Goal: Task Accomplishment & Management: Manage account settings

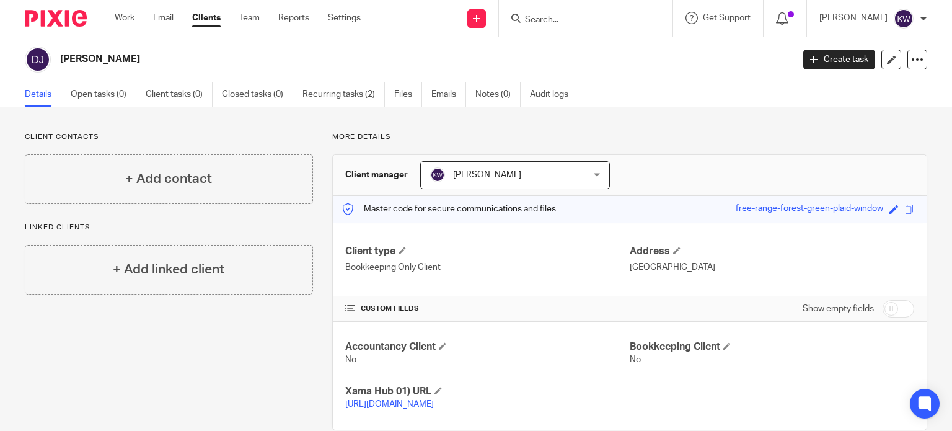
click at [210, 17] on link "Clients" at bounding box center [206, 18] width 29 height 12
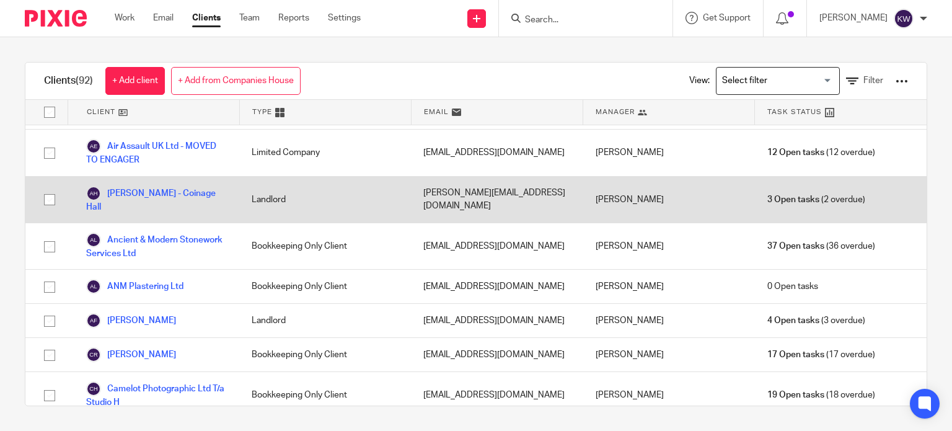
scroll to position [62, 0]
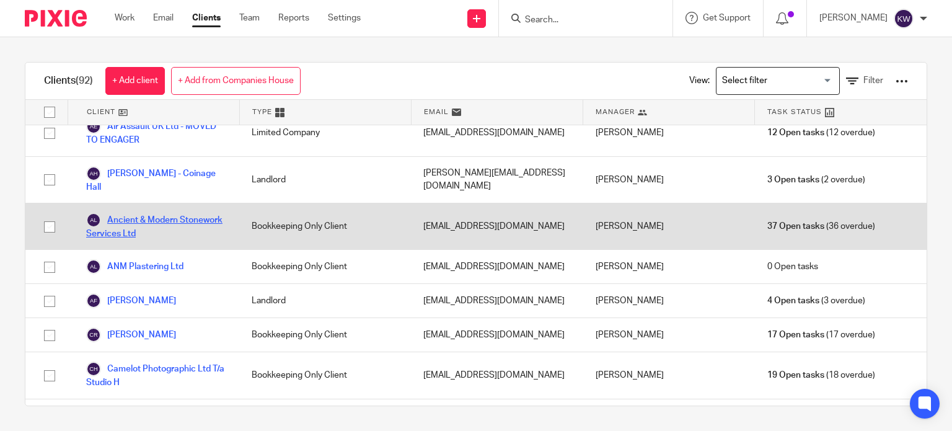
click at [146, 218] on link "Ancient & Modern Stonework Services Ltd" at bounding box center [156, 226] width 141 height 27
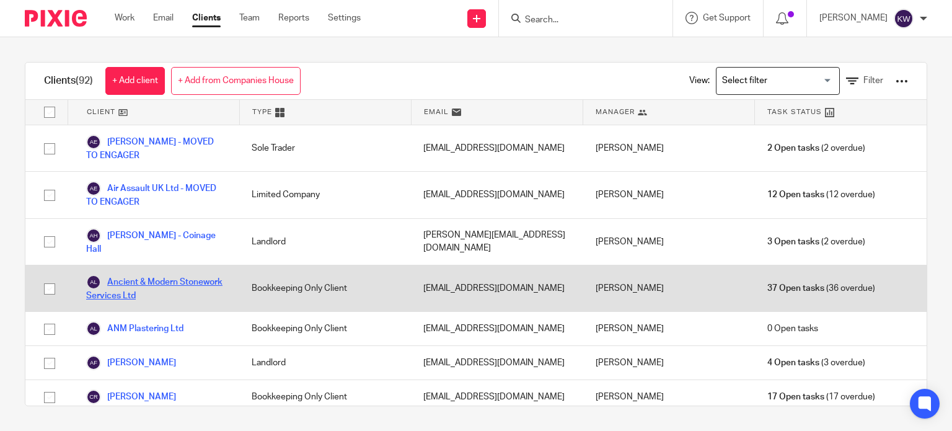
click at [151, 283] on link "Ancient & Modern Stonework Services Ltd" at bounding box center [156, 288] width 141 height 27
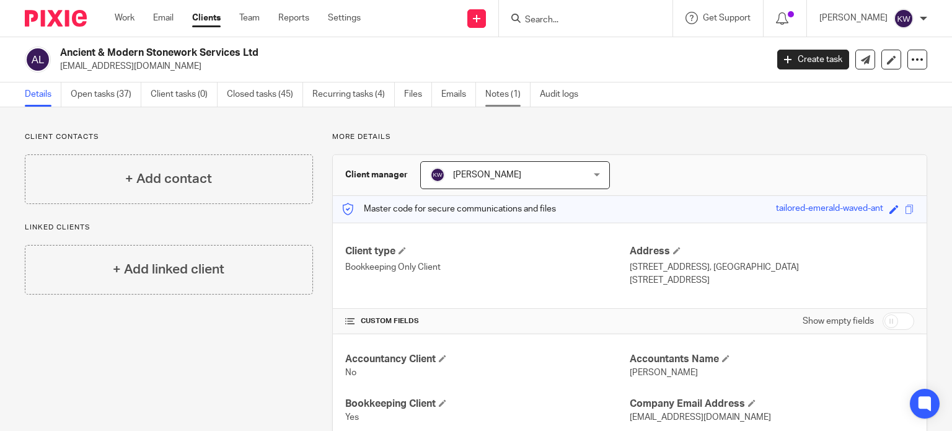
click at [494, 92] on link "Notes (1)" at bounding box center [507, 94] width 45 height 24
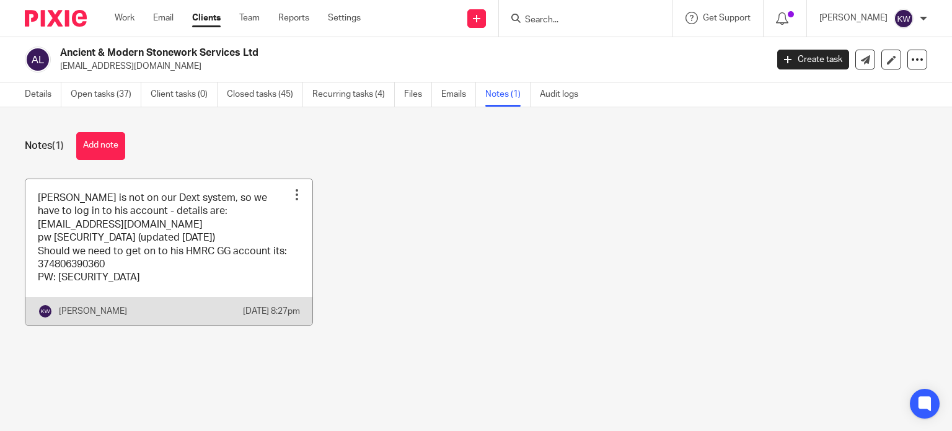
click at [291, 193] on div at bounding box center [297, 194] width 12 height 12
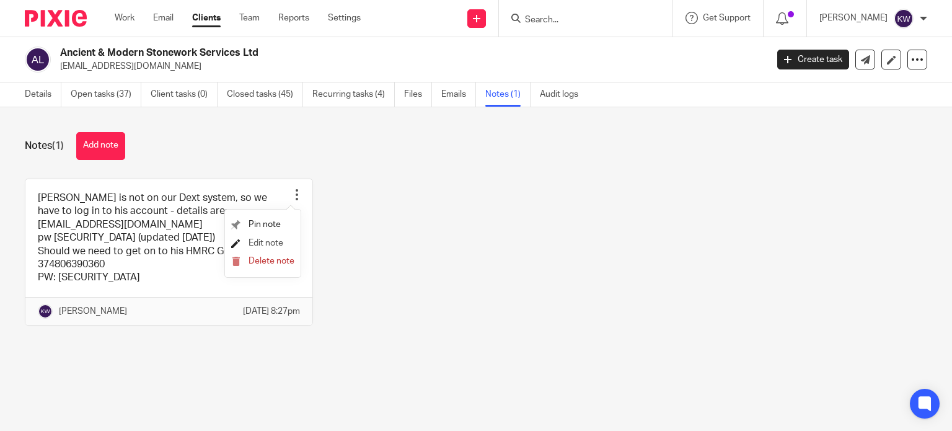
click at [267, 242] on span "Edit note" at bounding box center [266, 243] width 35 height 9
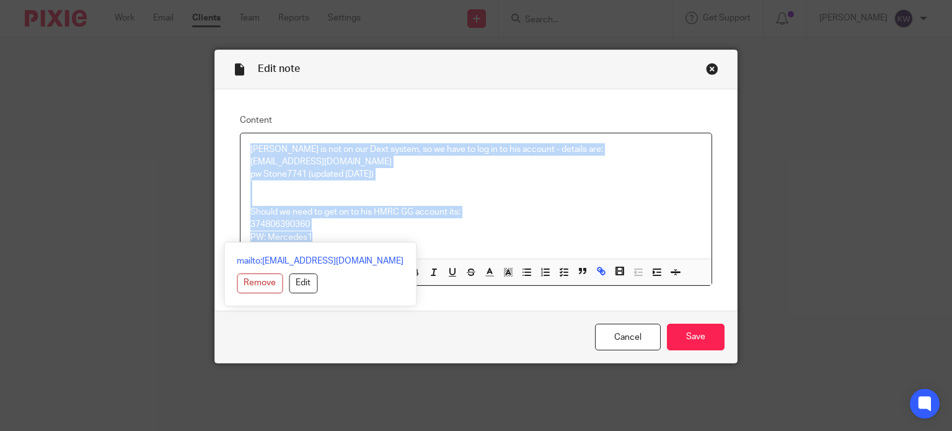
drag, startPoint x: 243, startPoint y: 148, endPoint x: 450, endPoint y: 249, distance: 230.4
click at [453, 257] on div "Geoff is not on our Dext system, so we have to log in to his account - details …" at bounding box center [477, 195] width 472 height 125
copy div "Geoff is not on our Dext system, so we have to log in to his account - details …"
click at [613, 332] on link "Cancel" at bounding box center [628, 337] width 66 height 27
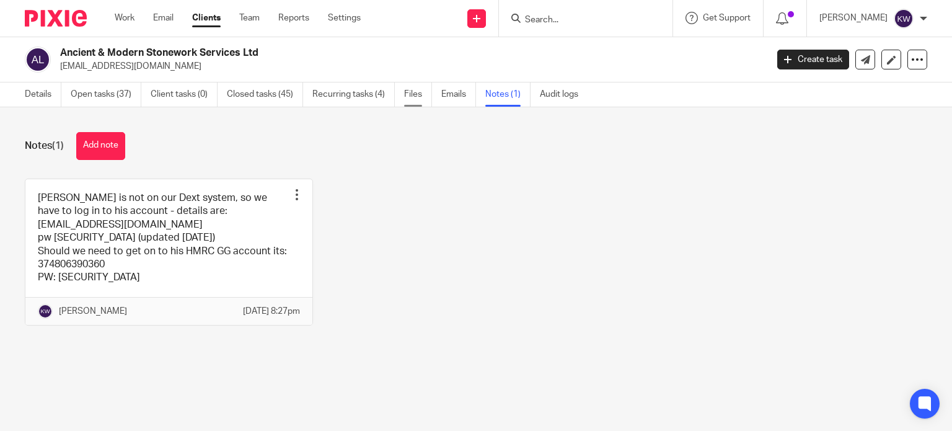
click at [415, 97] on link "Files" at bounding box center [418, 94] width 28 height 24
click at [109, 92] on link "Open tasks (37)" at bounding box center [106, 94] width 71 height 24
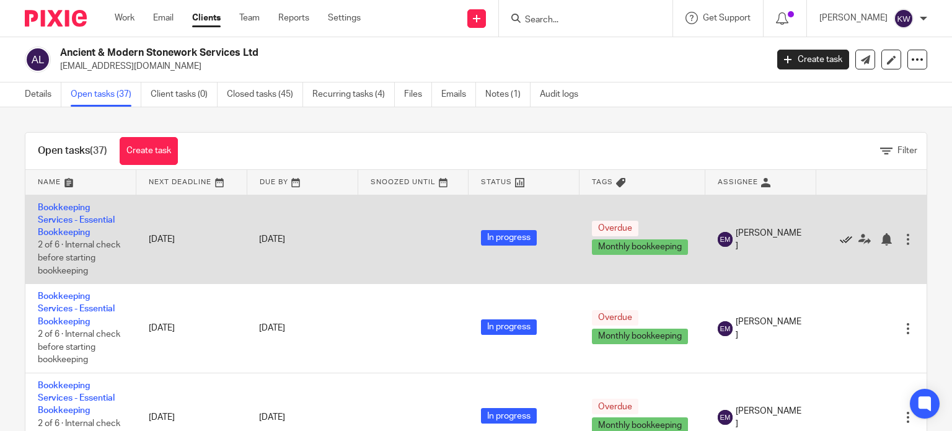
click at [840, 239] on icon at bounding box center [846, 239] width 12 height 12
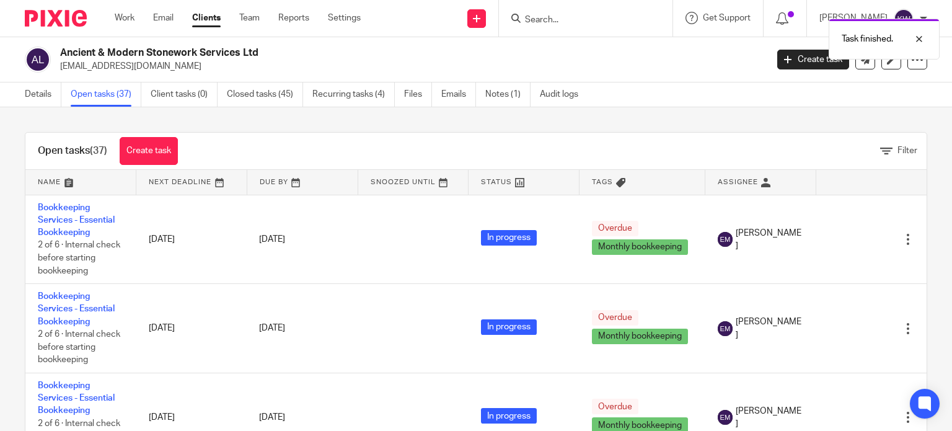
click at [840, 239] on icon at bounding box center [846, 239] width 12 height 12
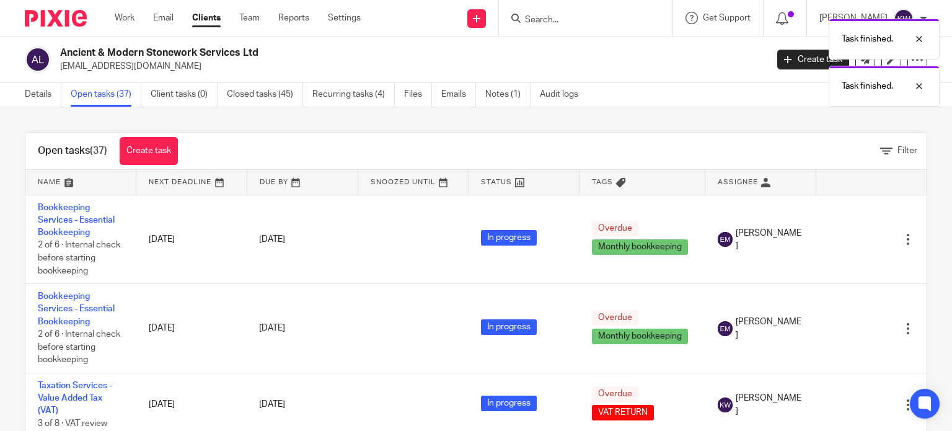
click at [840, 239] on icon at bounding box center [846, 239] width 12 height 12
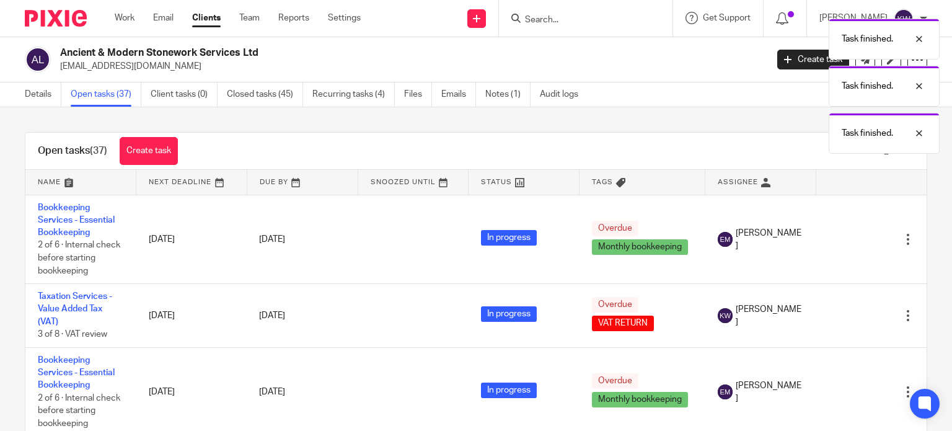
click at [840, 239] on icon at bounding box center [846, 239] width 12 height 12
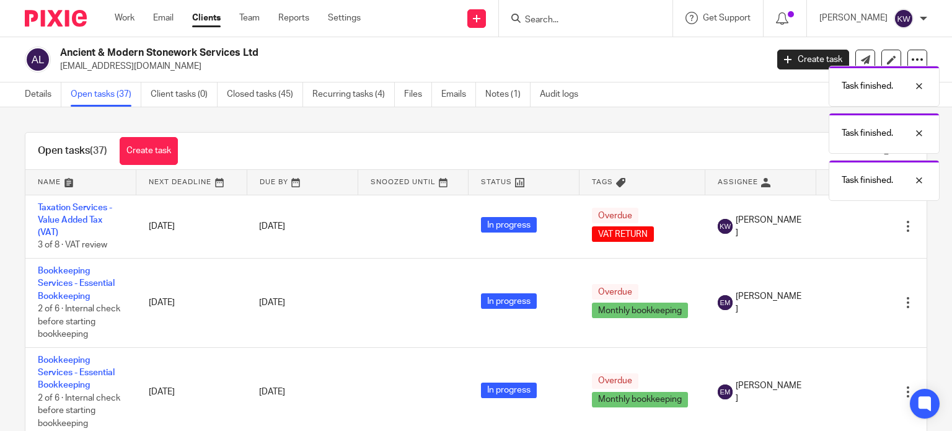
click at [828, 239] on div "Edit task Delete" at bounding box center [871, 226] width 86 height 31
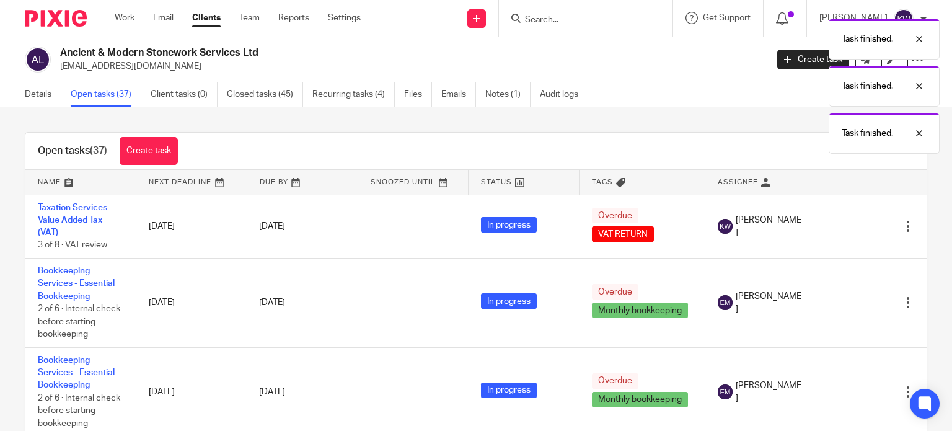
click at [828, 239] on div "Edit task Delete" at bounding box center [871, 226] width 86 height 31
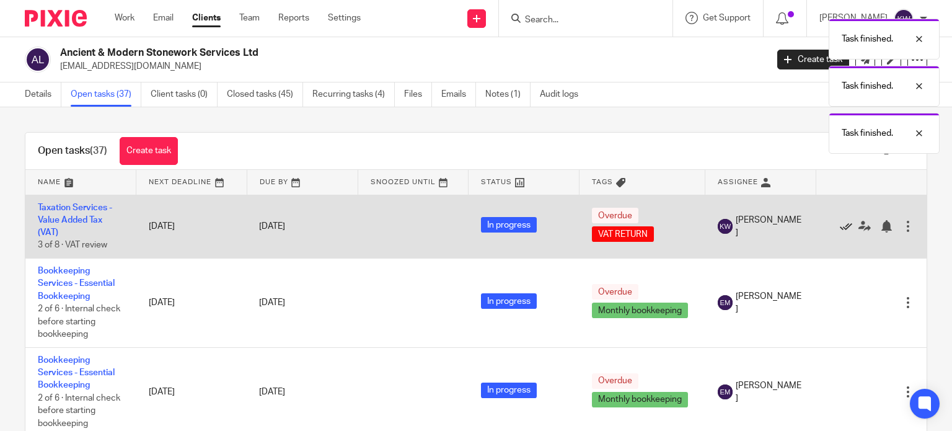
click at [840, 231] on icon at bounding box center [846, 226] width 12 height 12
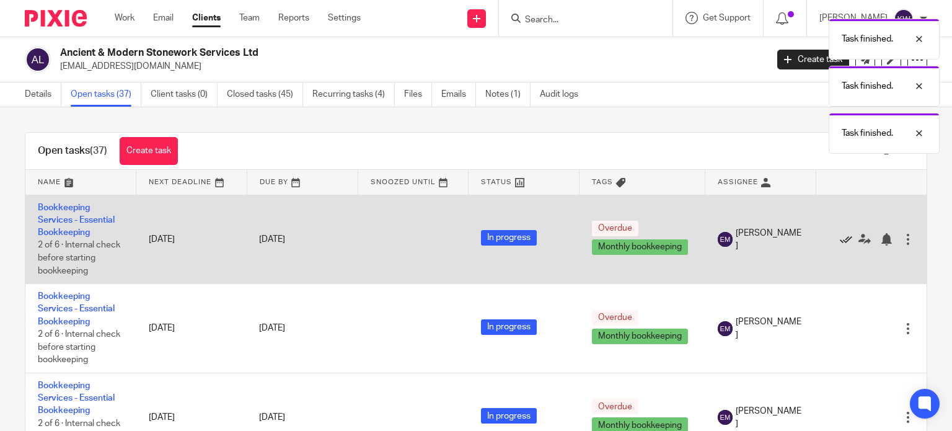
click at [840, 239] on icon at bounding box center [846, 239] width 12 height 12
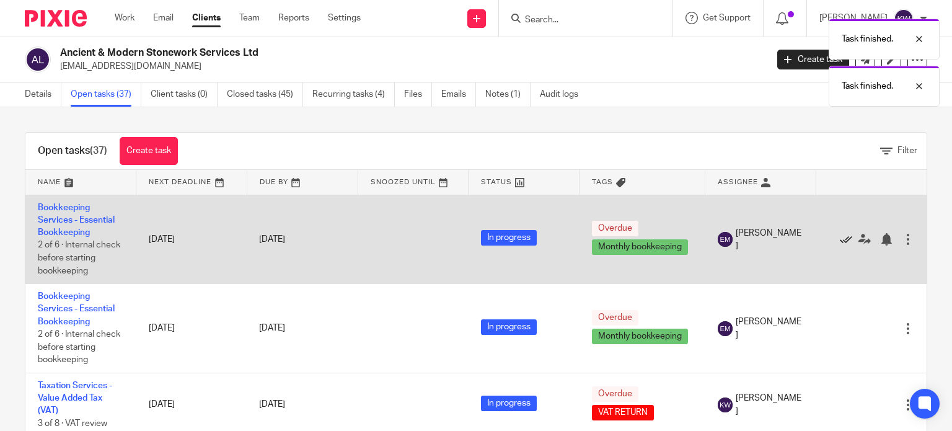
click at [840, 235] on icon at bounding box center [846, 239] width 12 height 12
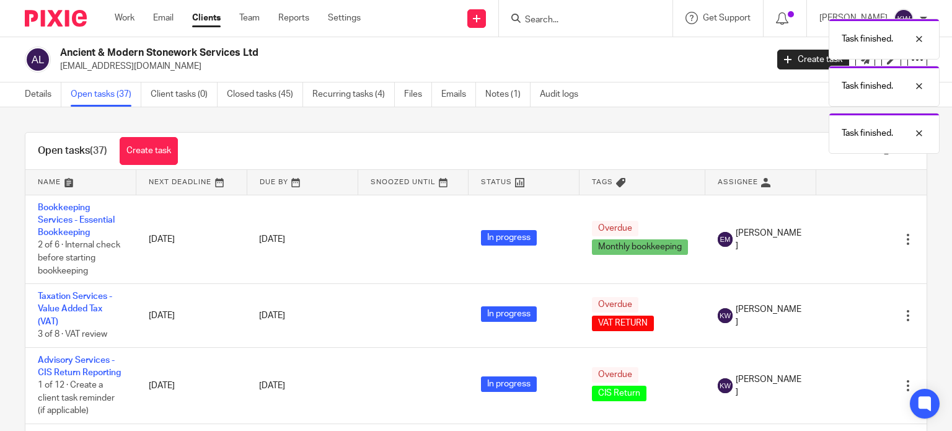
click at [840, 236] on icon at bounding box center [846, 239] width 12 height 12
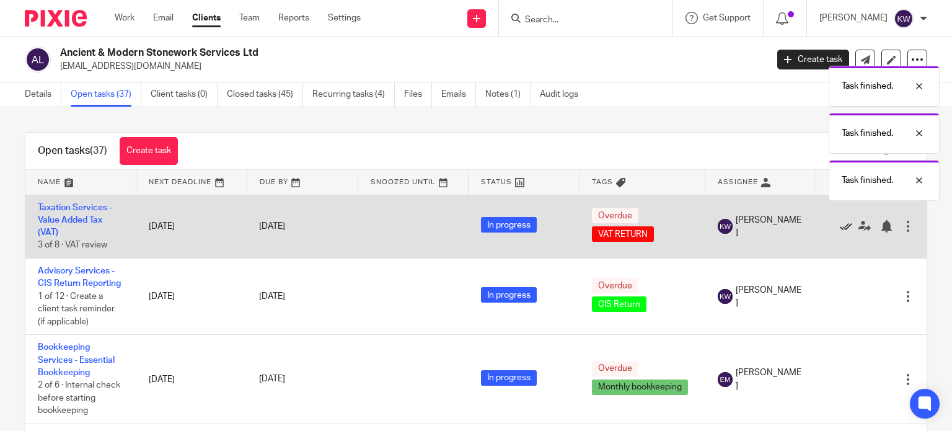
click at [840, 225] on icon at bounding box center [846, 226] width 12 height 12
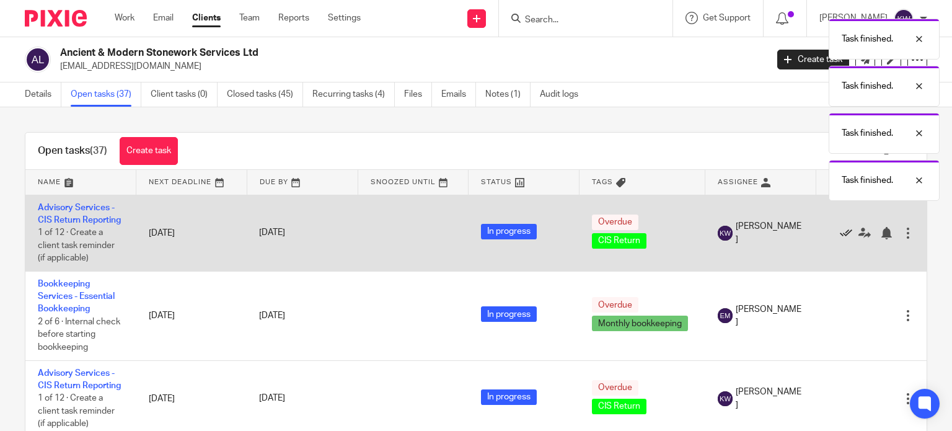
click at [840, 239] on icon at bounding box center [846, 233] width 12 height 12
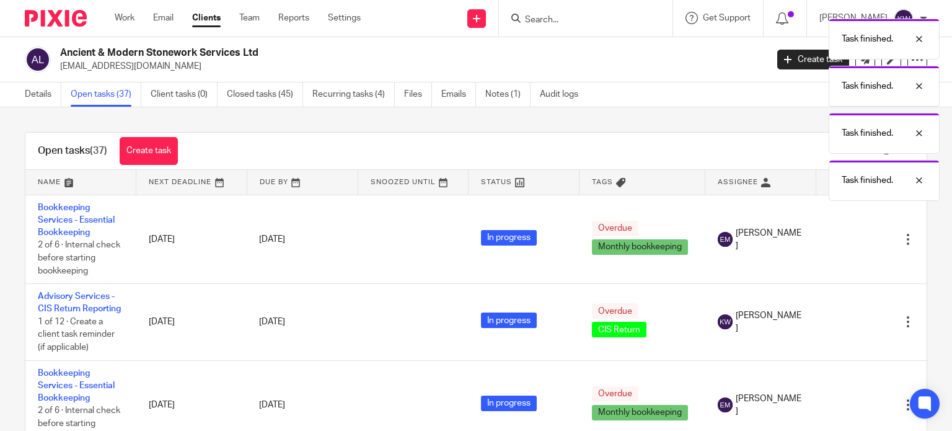
click at [840, 241] on icon at bounding box center [846, 239] width 12 height 12
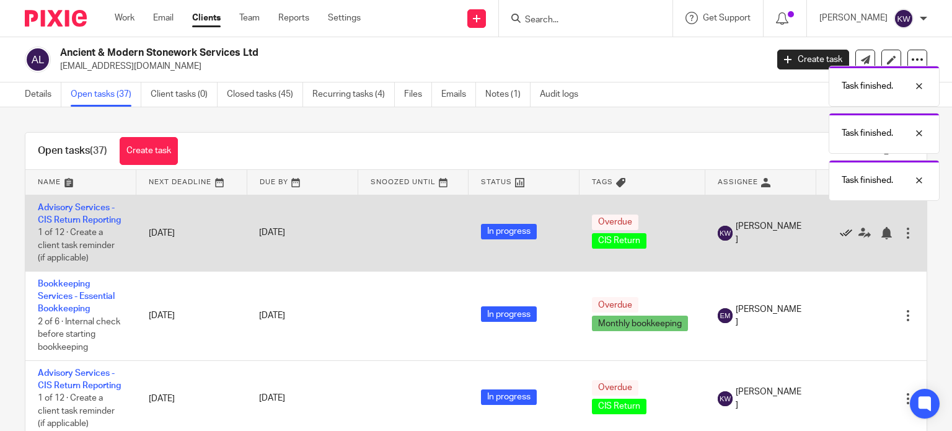
click at [840, 239] on icon at bounding box center [846, 233] width 12 height 12
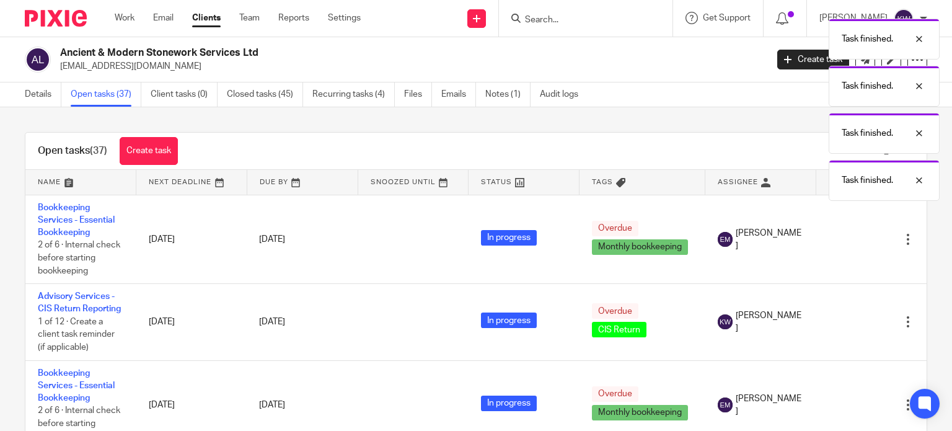
click at [840, 239] on icon at bounding box center [846, 239] width 12 height 12
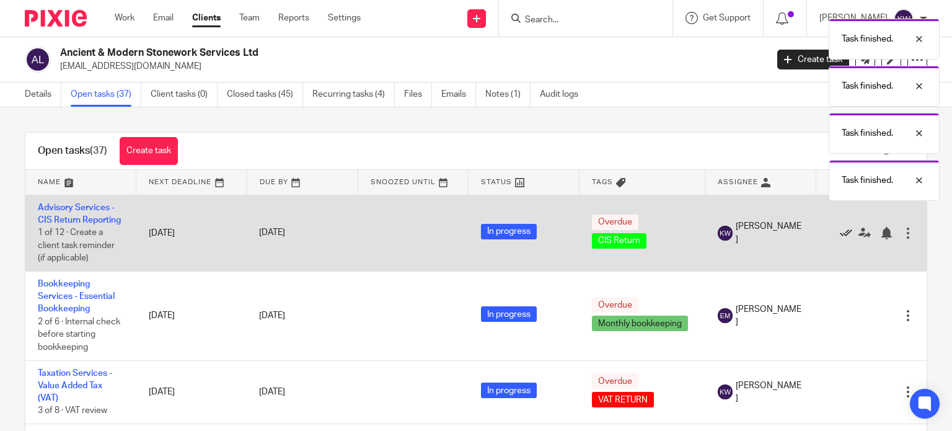
click at [840, 239] on icon at bounding box center [846, 233] width 12 height 12
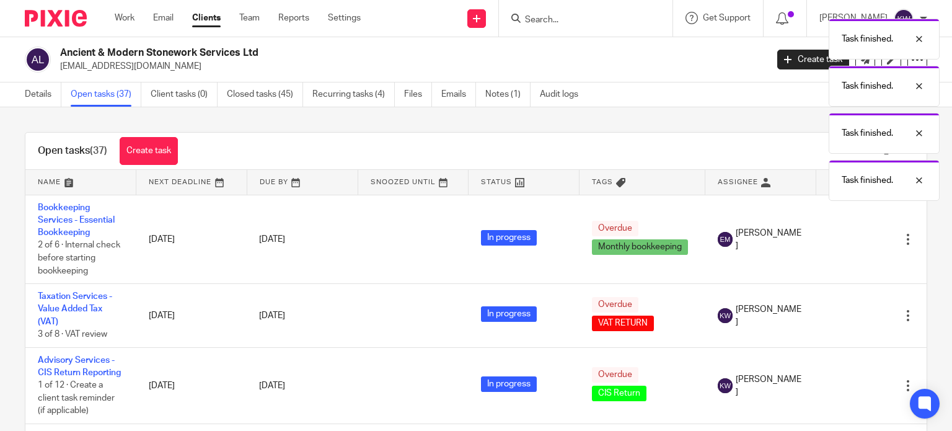
click at [840, 240] on icon at bounding box center [846, 239] width 12 height 12
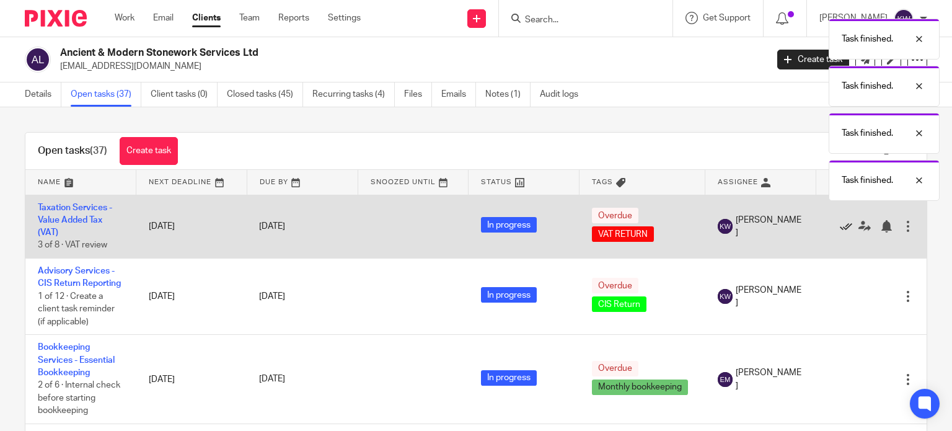
click at [840, 230] on icon at bounding box center [846, 226] width 12 height 12
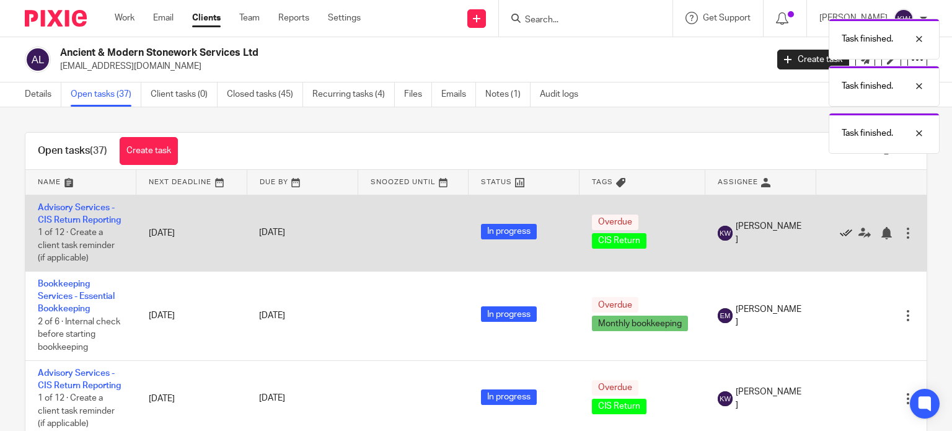
click at [840, 238] on icon at bounding box center [846, 233] width 12 height 12
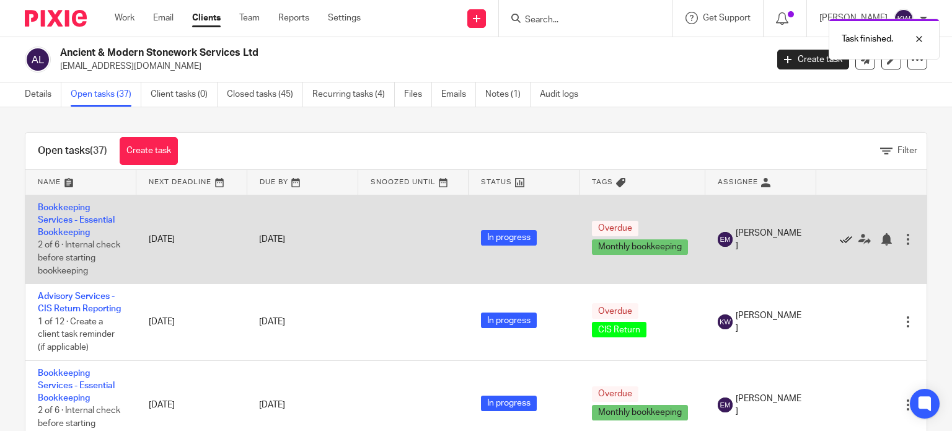
click at [840, 237] on icon at bounding box center [846, 239] width 12 height 12
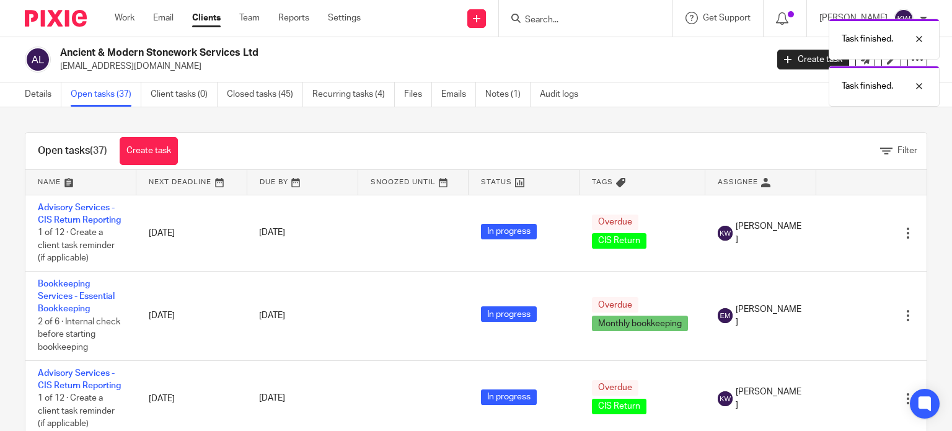
click at [840, 239] on icon at bounding box center [846, 233] width 12 height 12
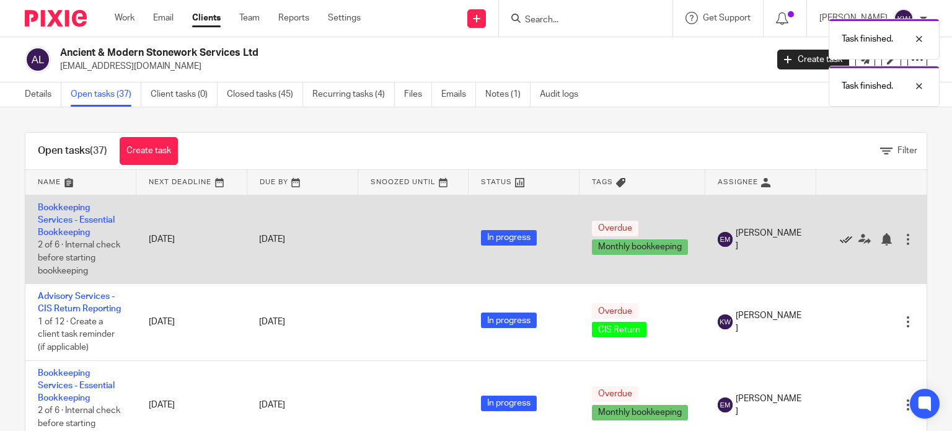
click at [840, 238] on icon at bounding box center [846, 239] width 12 height 12
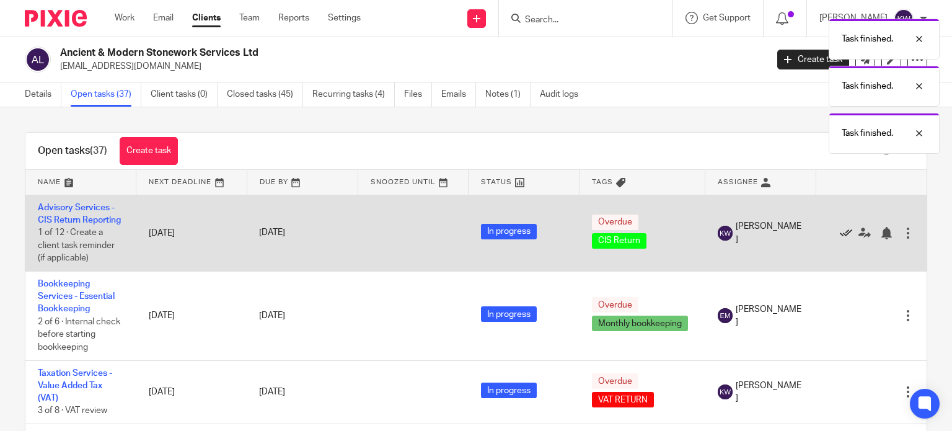
click at [840, 239] on icon at bounding box center [846, 233] width 12 height 12
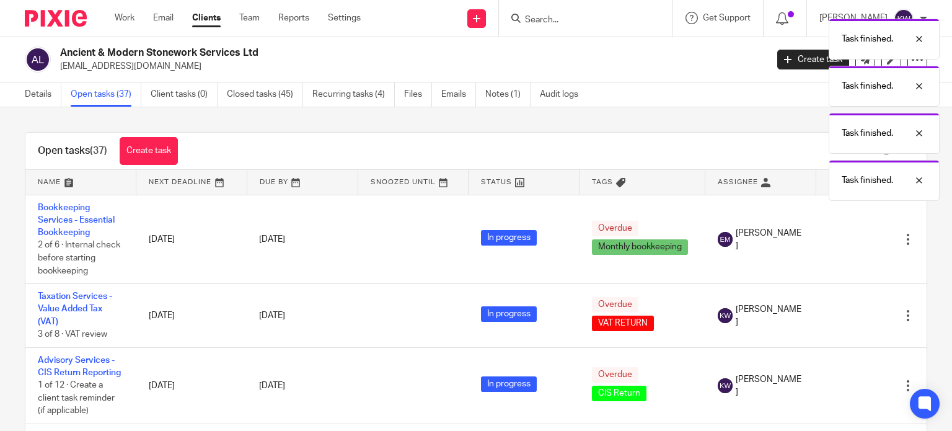
click at [840, 240] on icon at bounding box center [846, 239] width 12 height 12
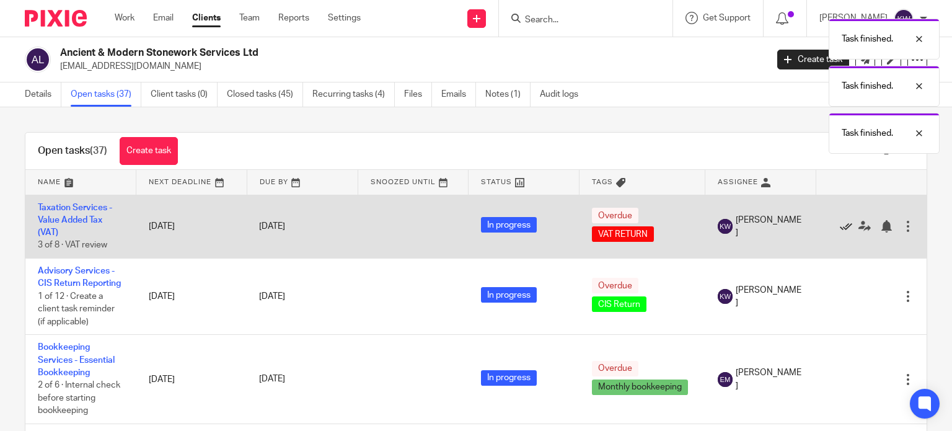
click at [840, 228] on icon at bounding box center [846, 226] width 12 height 12
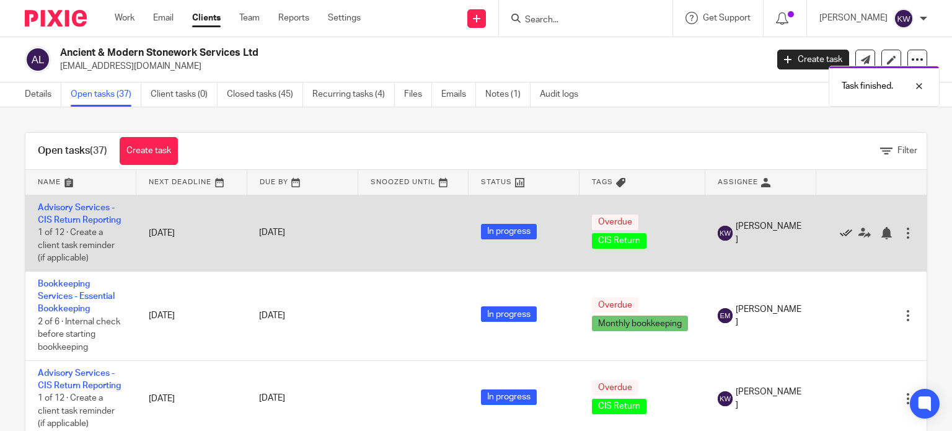
click at [840, 239] on icon at bounding box center [846, 233] width 12 height 12
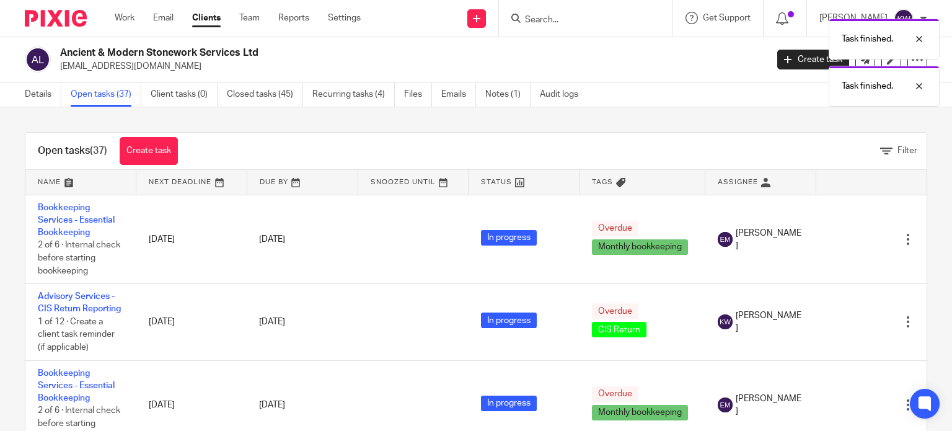
click at [840, 239] on icon at bounding box center [846, 239] width 12 height 12
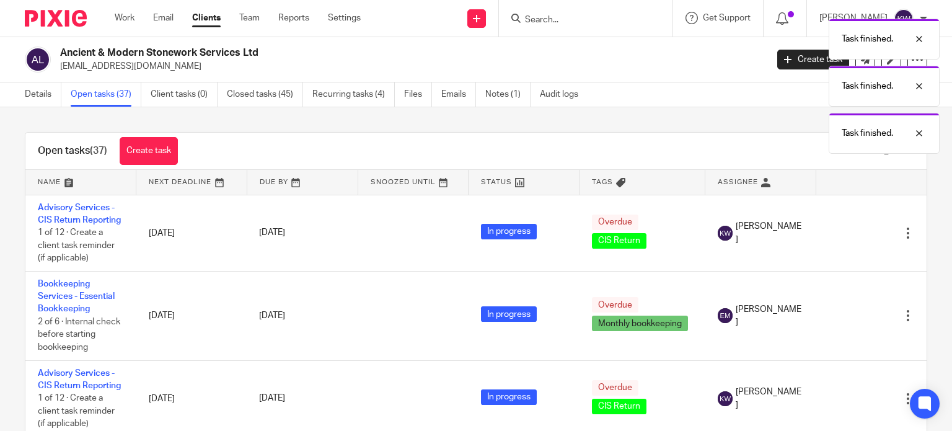
click at [840, 239] on icon at bounding box center [846, 233] width 12 height 12
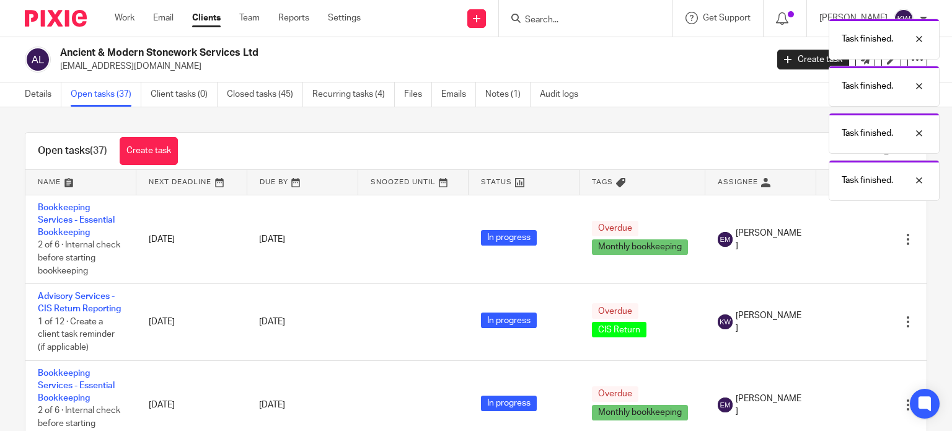
click at [840, 239] on icon at bounding box center [846, 239] width 12 height 12
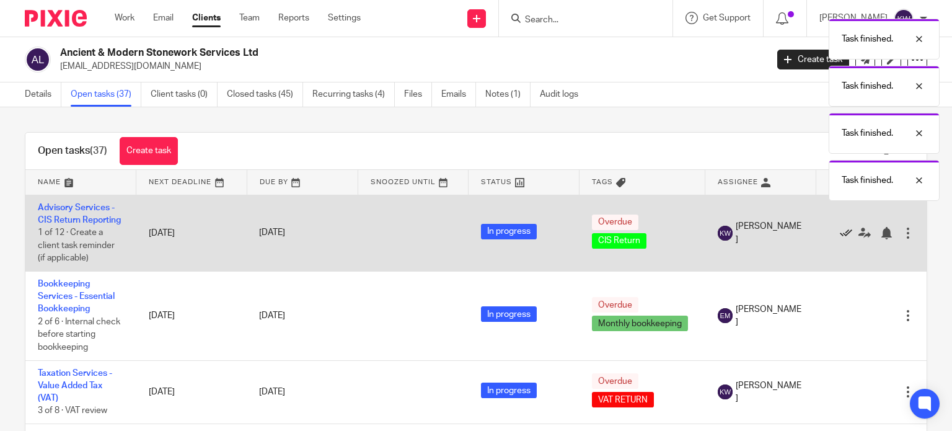
click at [840, 239] on icon at bounding box center [846, 233] width 12 height 12
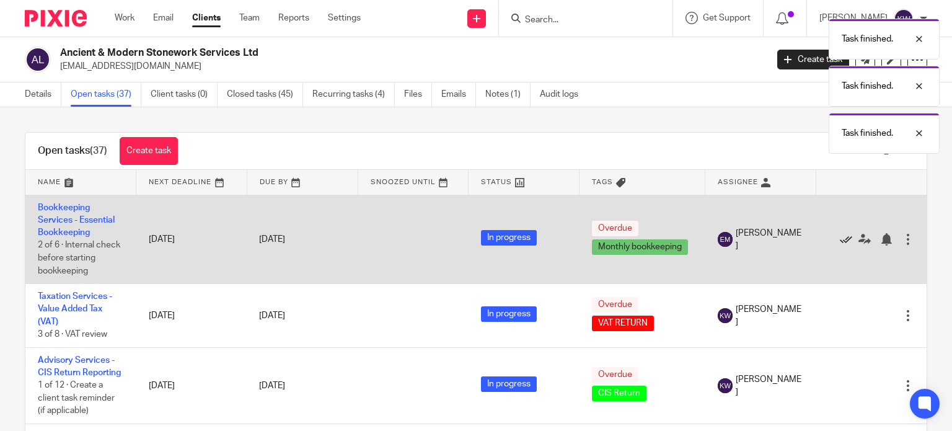
click at [840, 235] on icon at bounding box center [846, 239] width 12 height 12
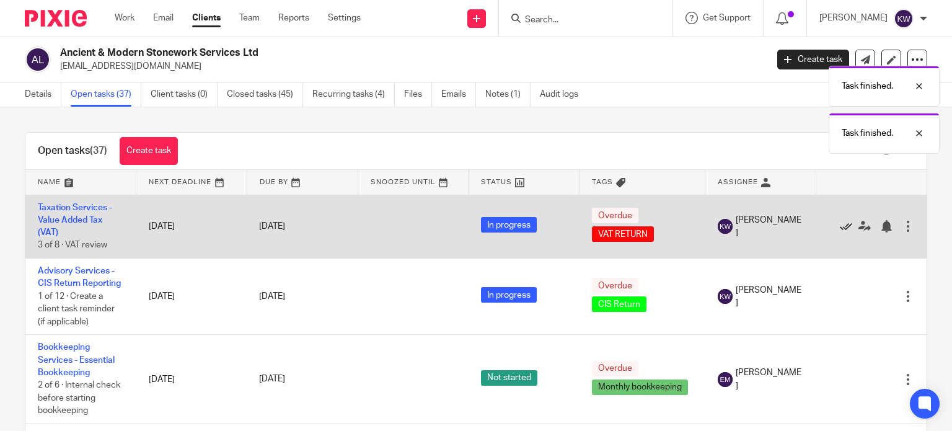
click at [840, 228] on icon at bounding box center [846, 226] width 12 height 12
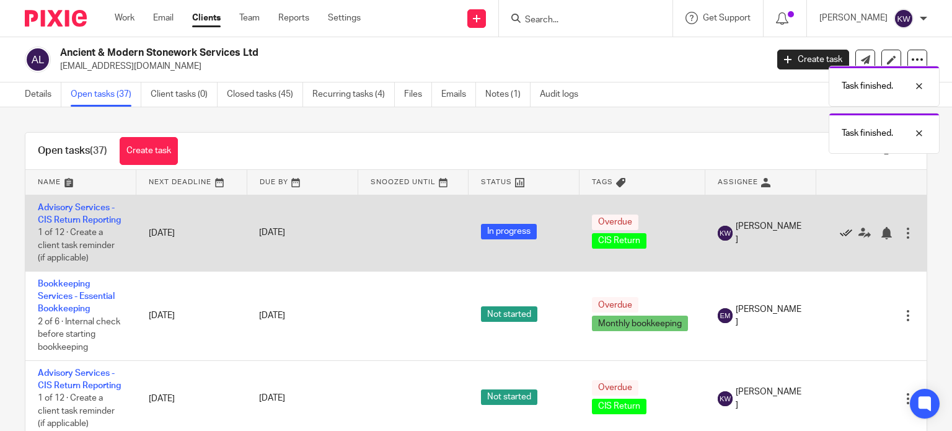
click at [840, 238] on icon at bounding box center [846, 233] width 12 height 12
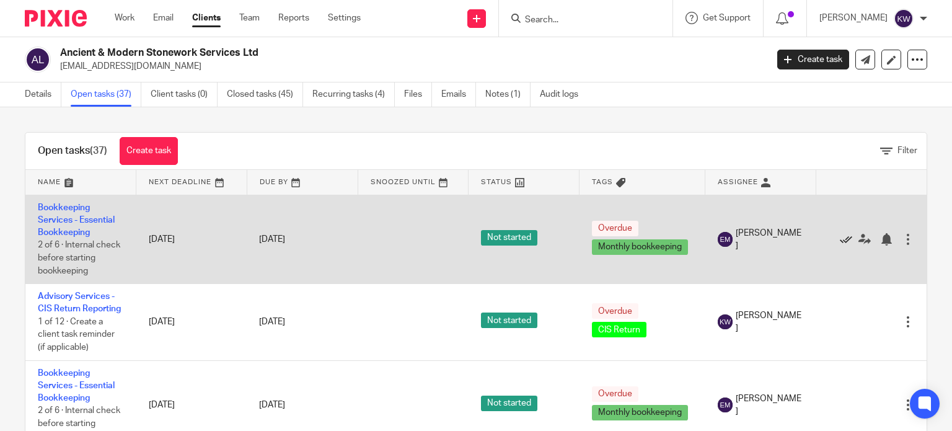
click at [840, 239] on icon at bounding box center [846, 239] width 12 height 12
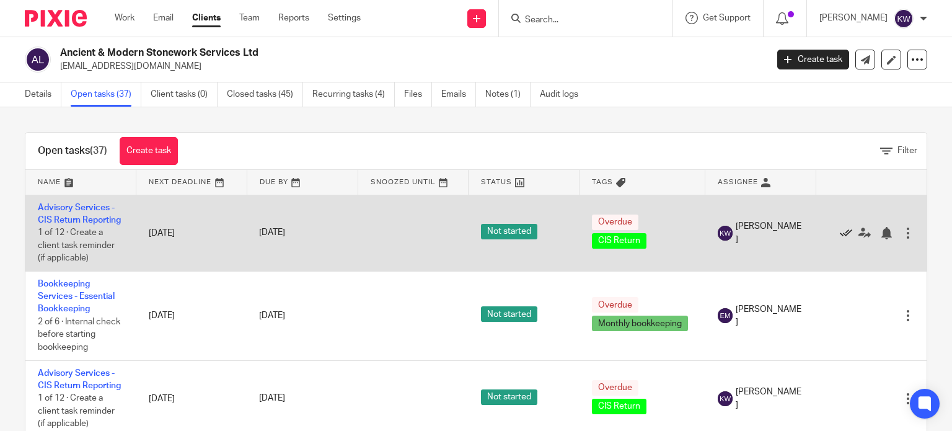
click at [840, 239] on icon at bounding box center [846, 233] width 12 height 12
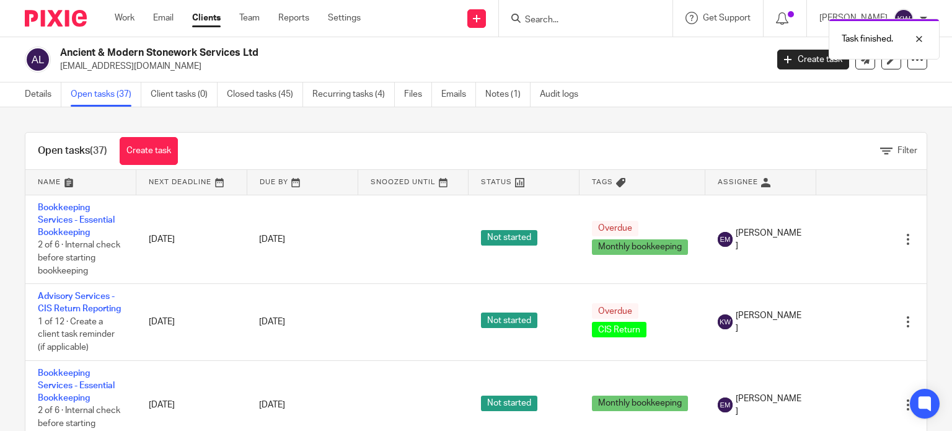
click at [840, 239] on icon at bounding box center [846, 239] width 12 height 12
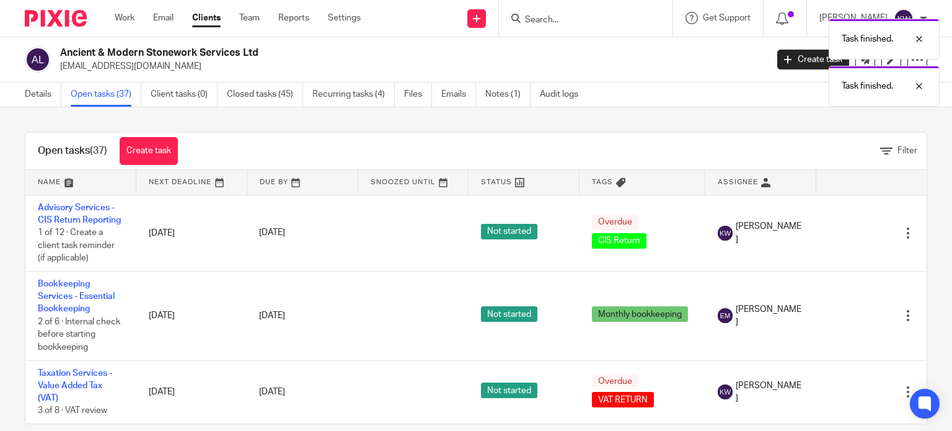
click at [840, 239] on icon at bounding box center [846, 233] width 12 height 12
